Goal: Task Accomplishment & Management: Use online tool/utility

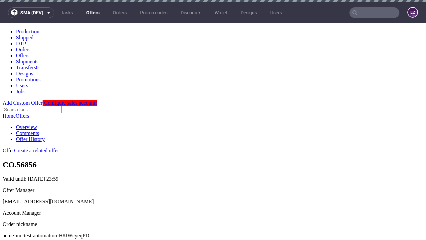
scroll to position [2, 0]
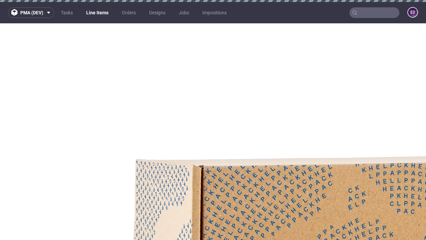
select select "accepted"
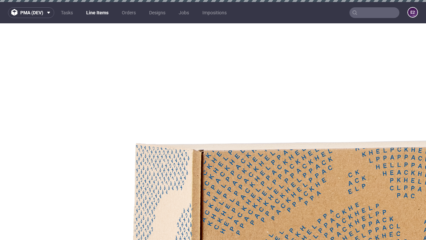
scroll to position [1066, 0]
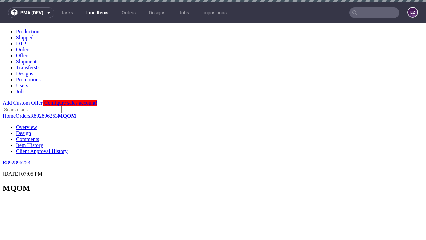
scroll to position [1066, 0]
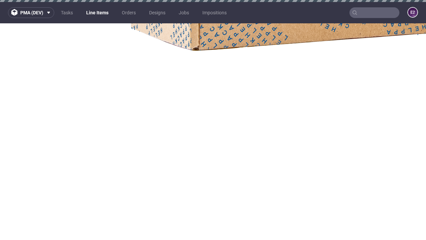
select select "received"
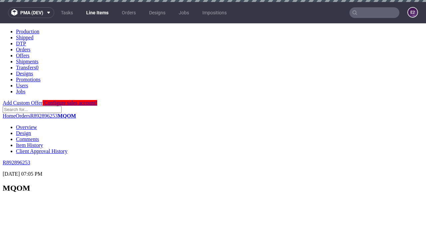
select select "accepted_dtp_issue_reprint"
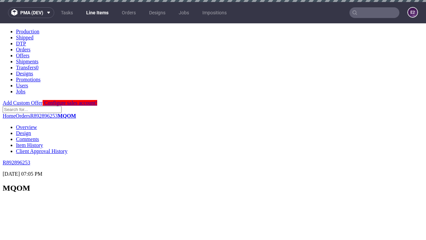
scroll to position [651, 0]
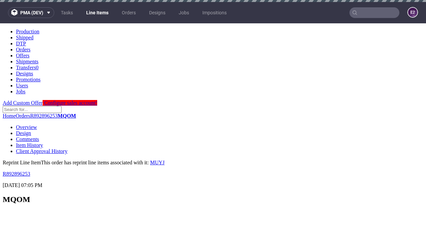
scroll to position [0, 0]
